Goal: Information Seeking & Learning: Learn about a topic

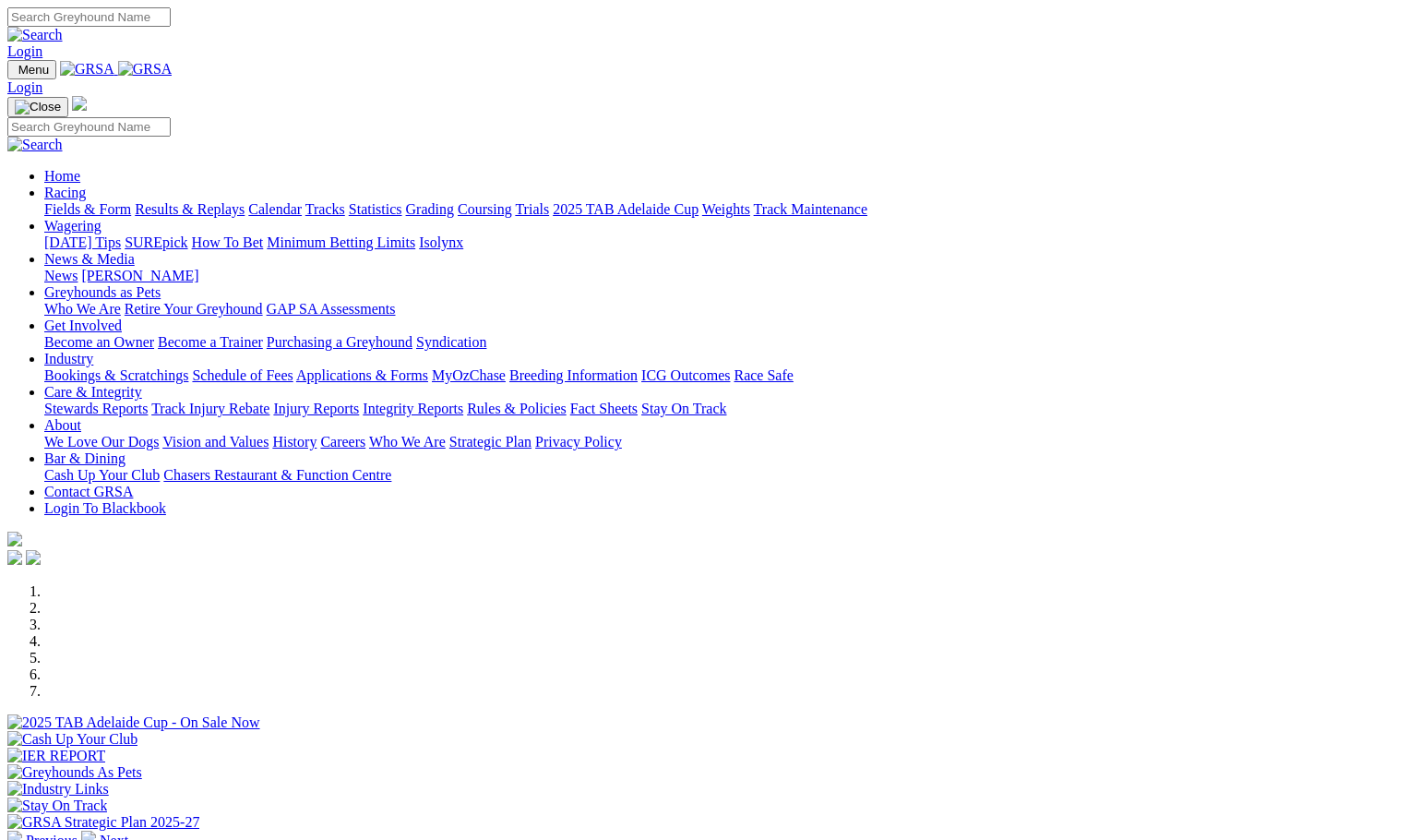
scroll to position [461, 0]
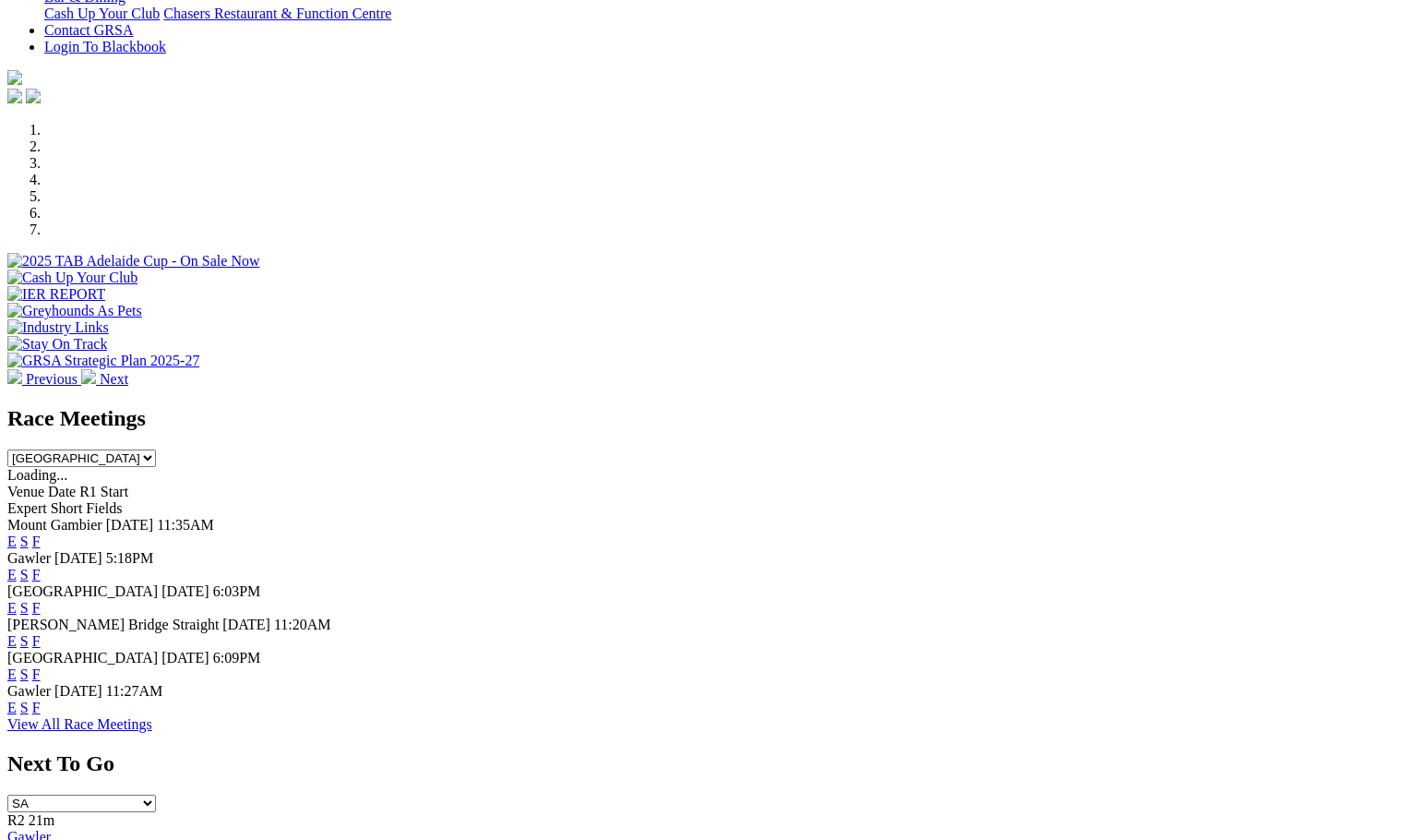
click at [114, 550] on div "Gawler Today 5:18PM E S F" at bounding box center [704, 566] width 1394 height 33
click at [319, 550] on div "Gawler Today 5:18PM E S F" at bounding box center [704, 566] width 1394 height 33
click at [254, 550] on div "Gawler Today 5:18PM E S F" at bounding box center [704, 566] width 1394 height 33
click at [102, 550] on span "[DATE]" at bounding box center [78, 557] width 48 height 16
click at [154, 550] on span "5:18PM" at bounding box center [130, 557] width 48 height 16
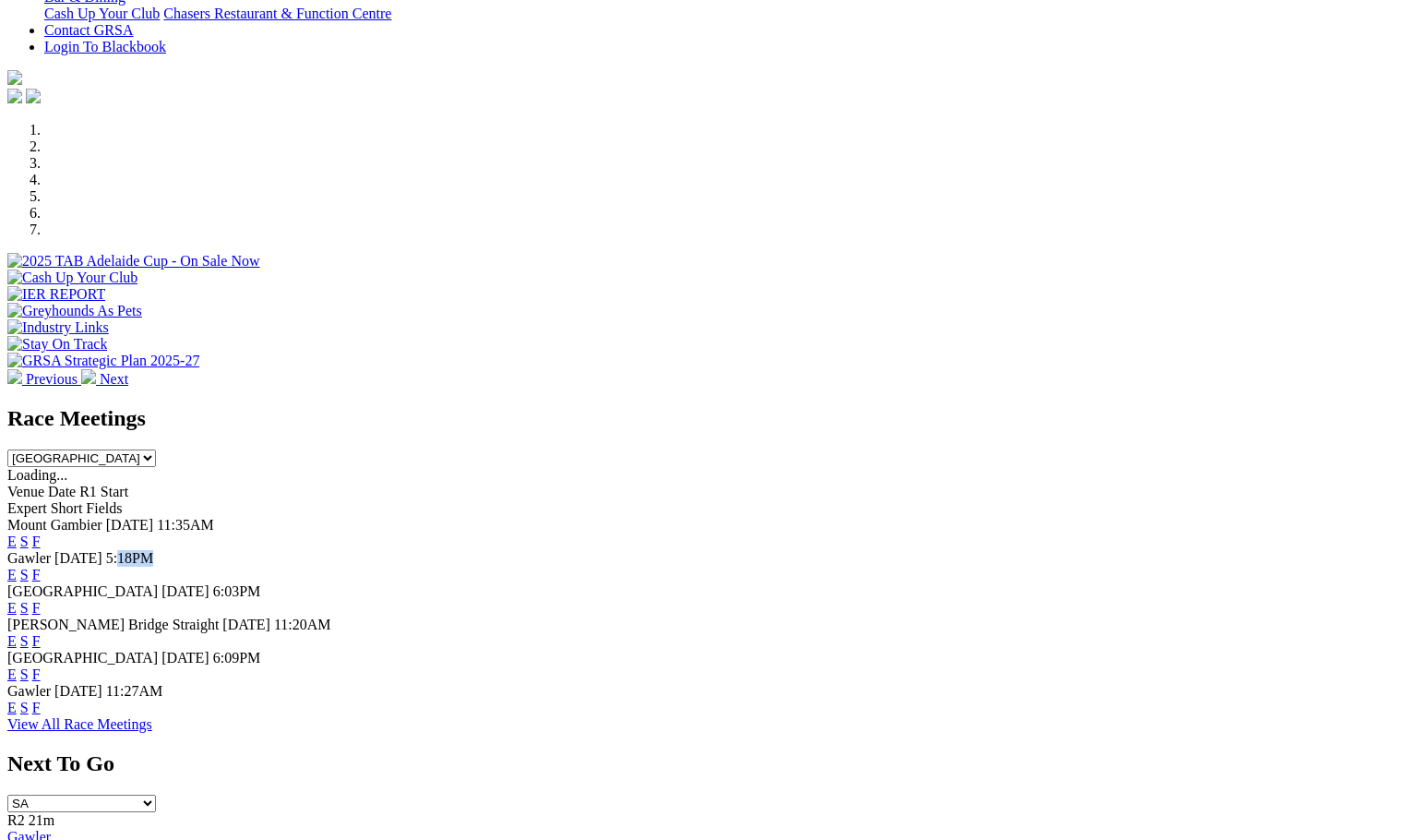
click at [154, 550] on span "5:18PM" at bounding box center [130, 557] width 48 height 16
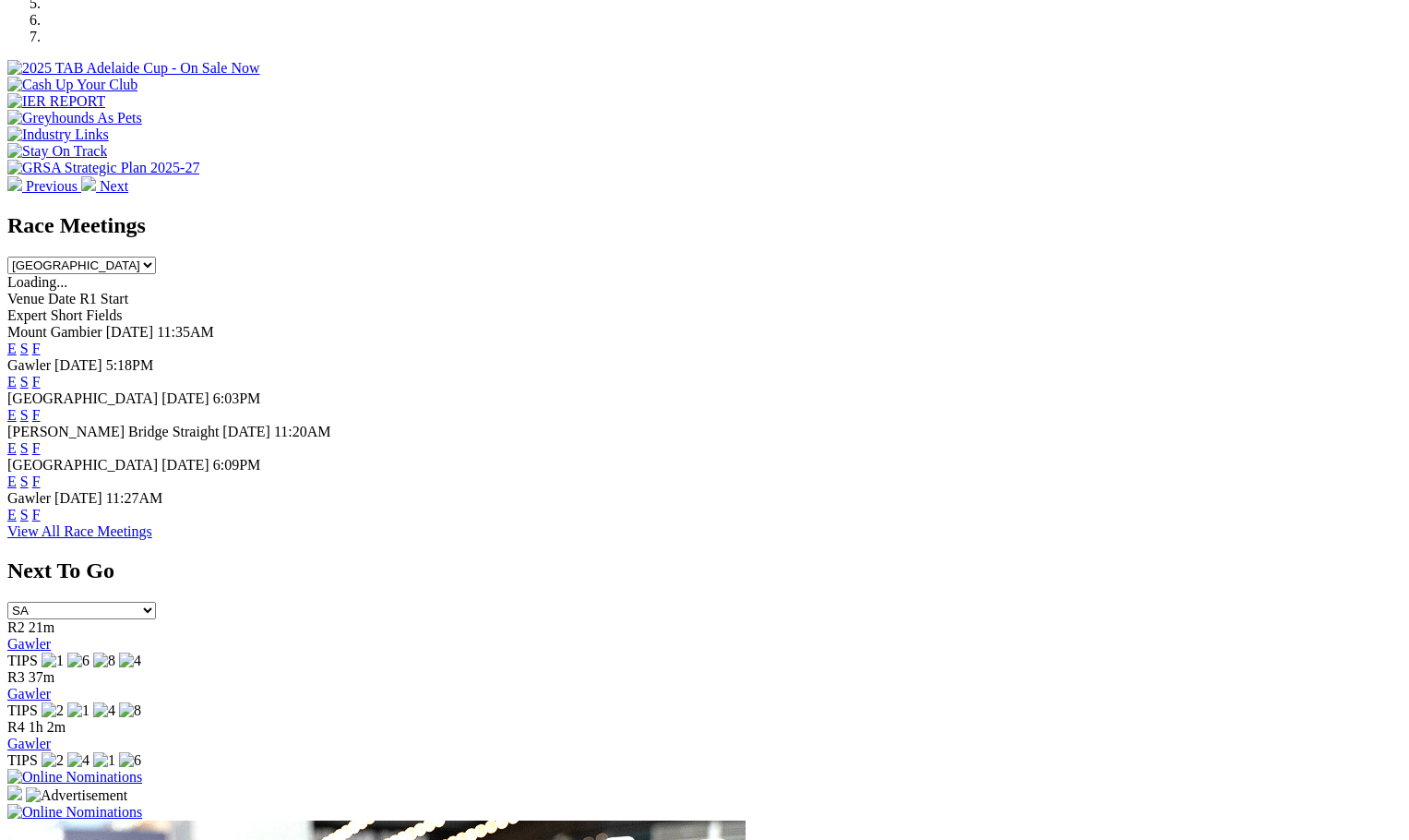
scroll to position [830, 0]
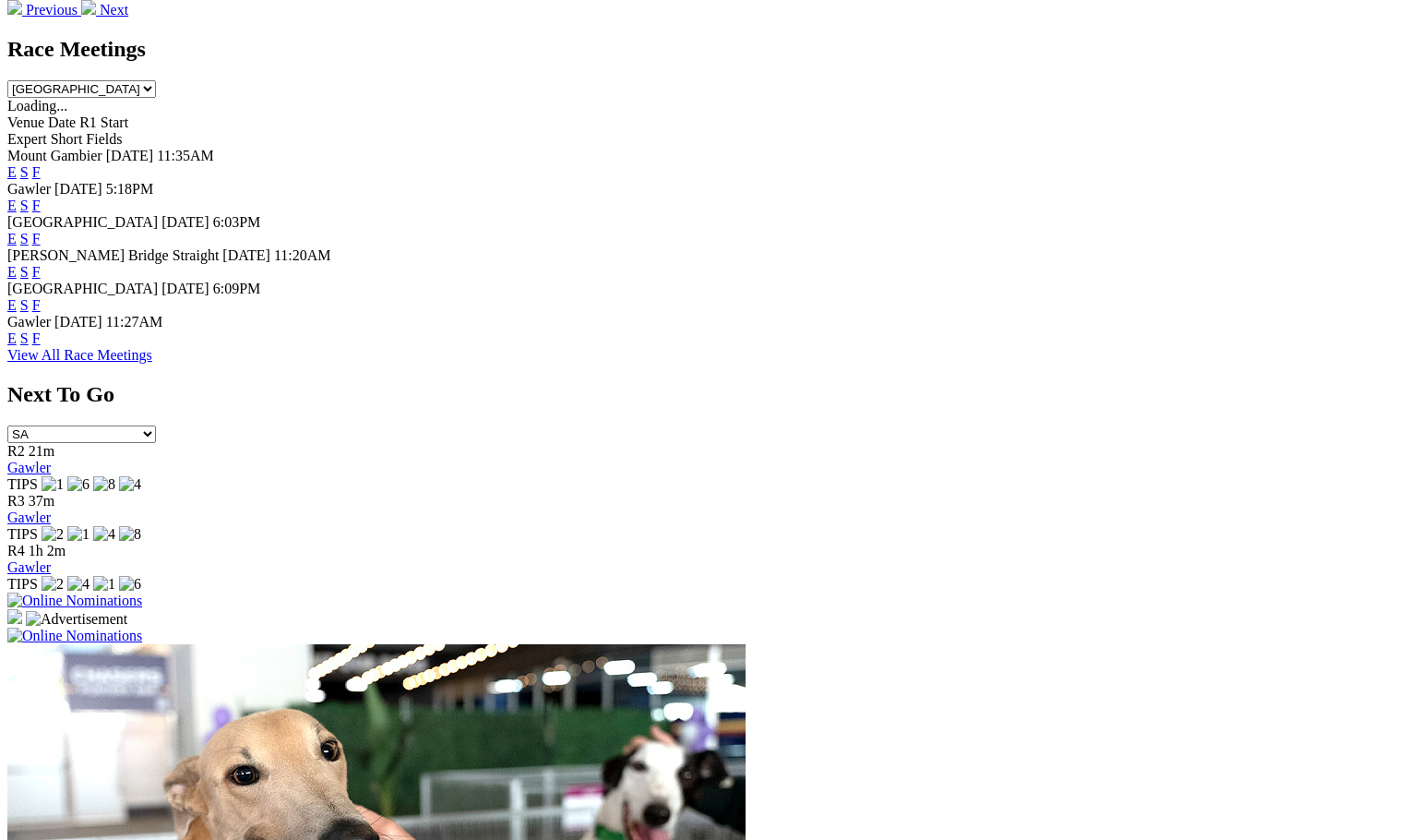
click at [152, 363] on link "View All Race Meetings" at bounding box center [80, 355] width 145 height 16
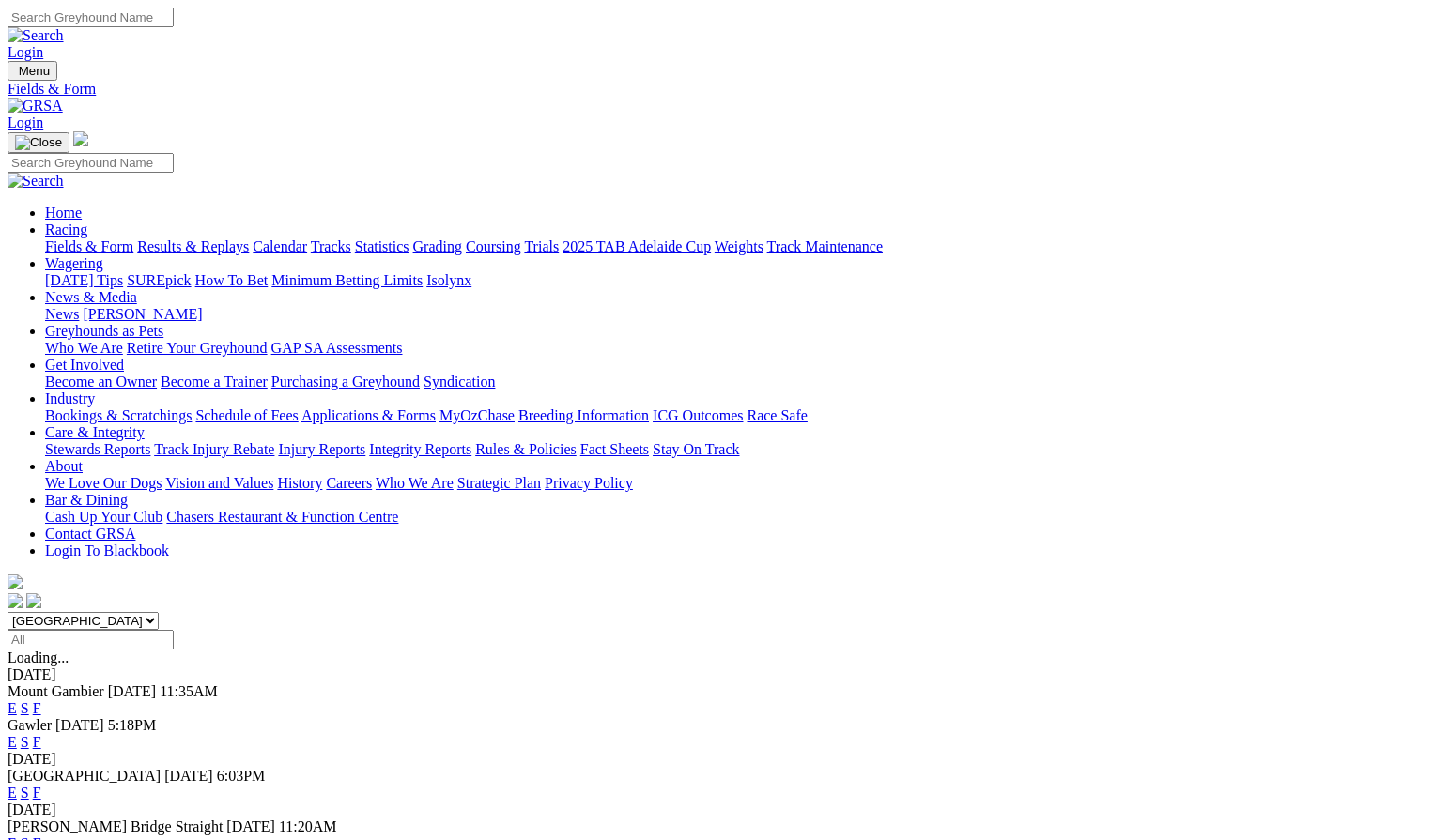
click at [42, 734] on link "F" at bounding box center [37, 742] width 9 height 16
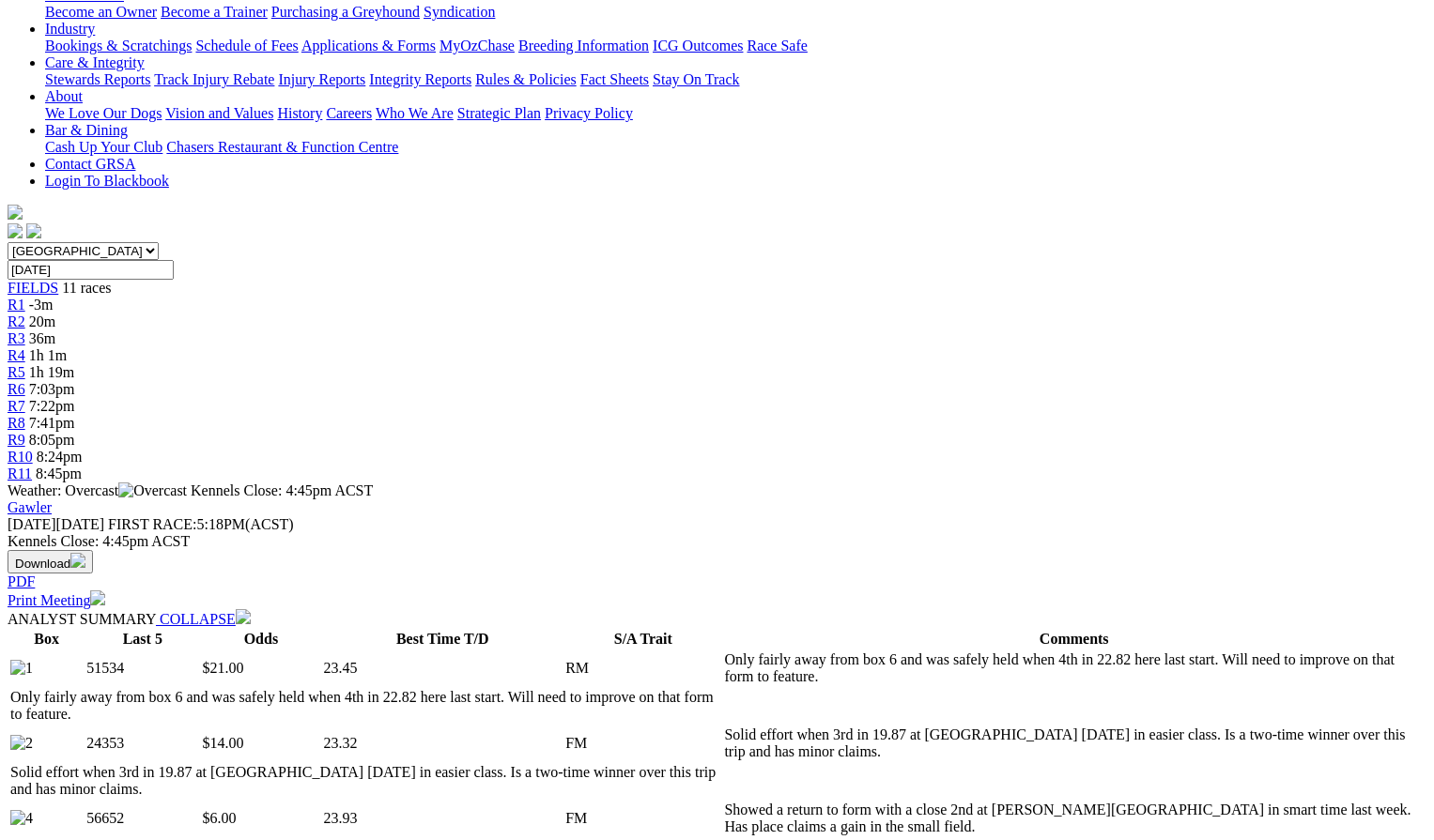
scroll to position [376, 0]
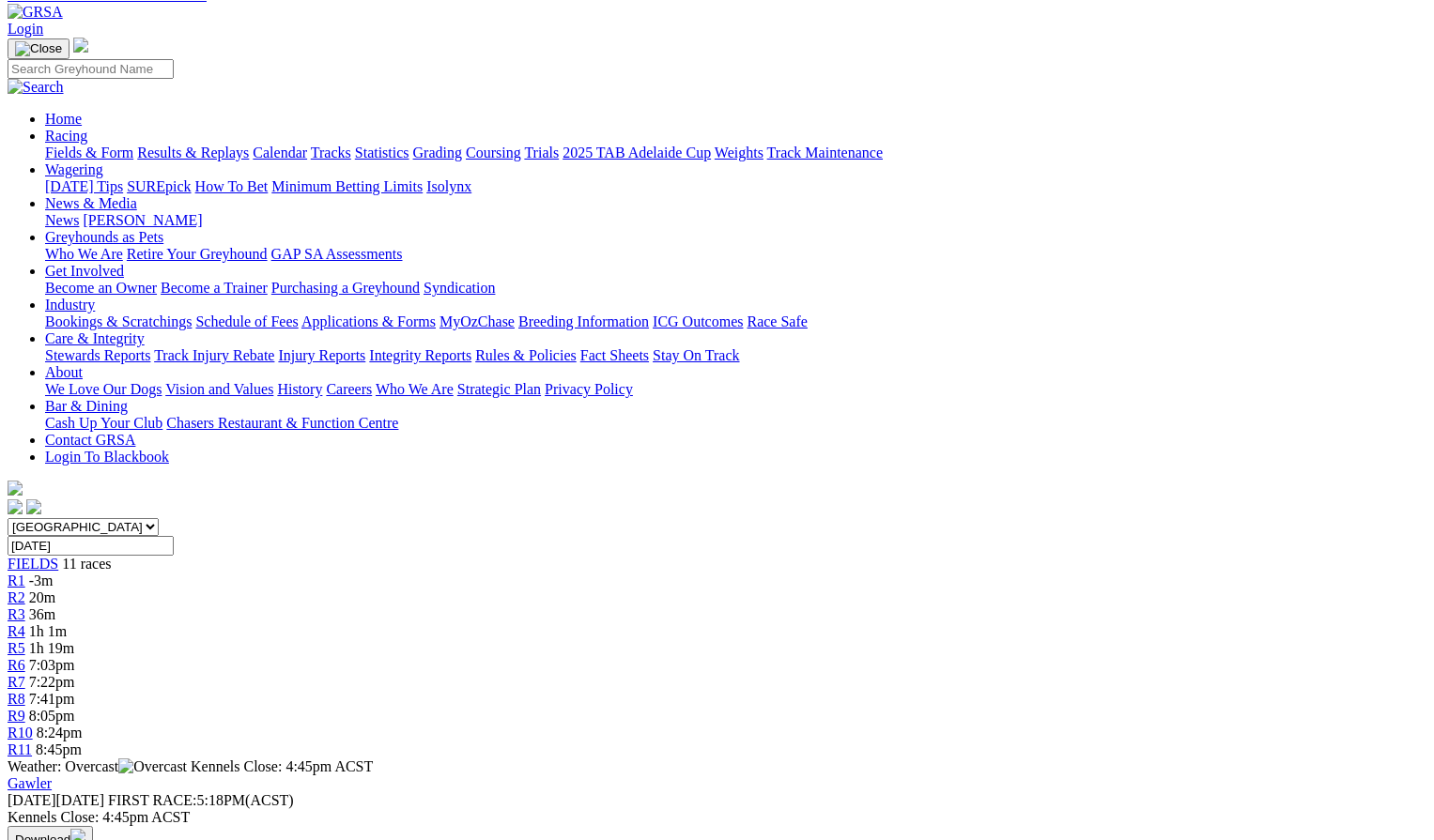
scroll to position [0, 0]
